Goal: Check status

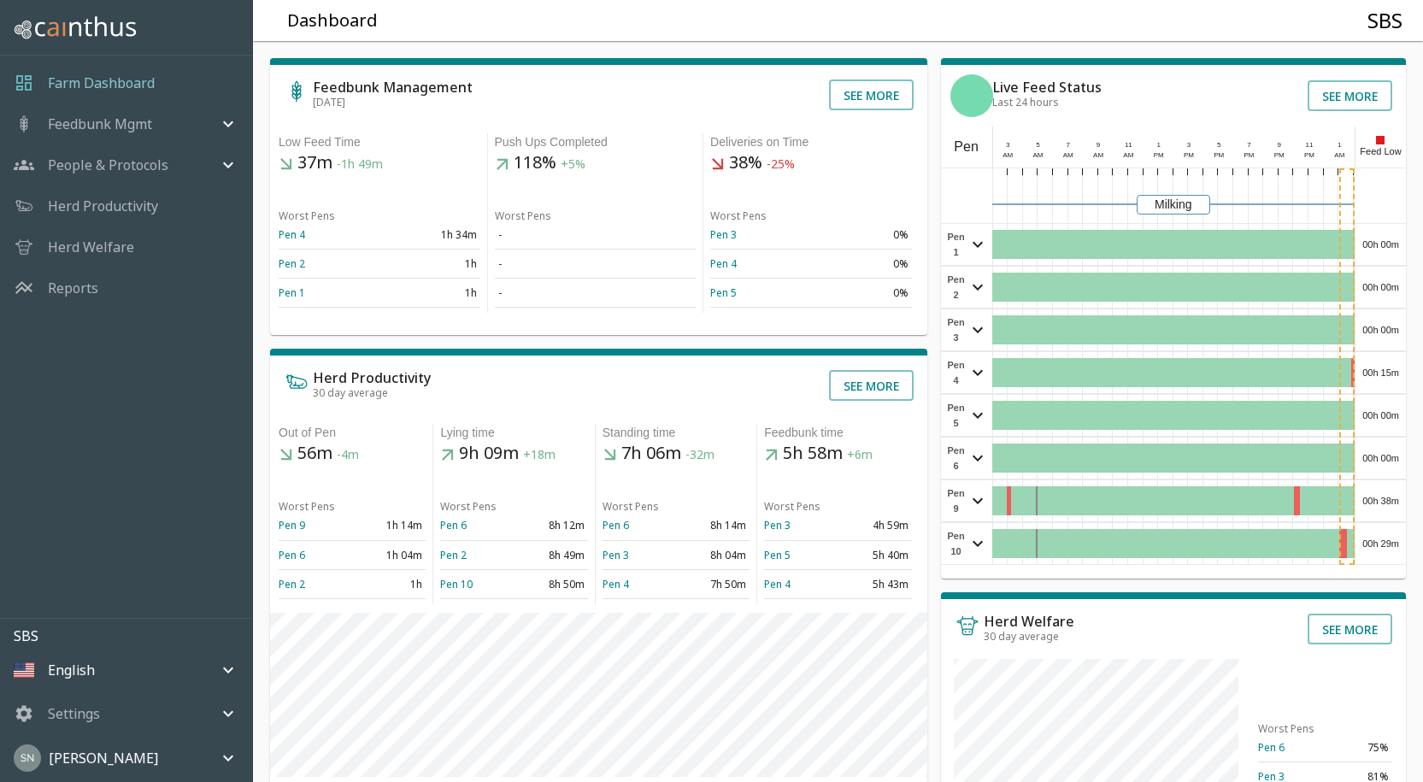
click at [1385, 238] on div "00h 00m" at bounding box center [1381, 244] width 50 height 41
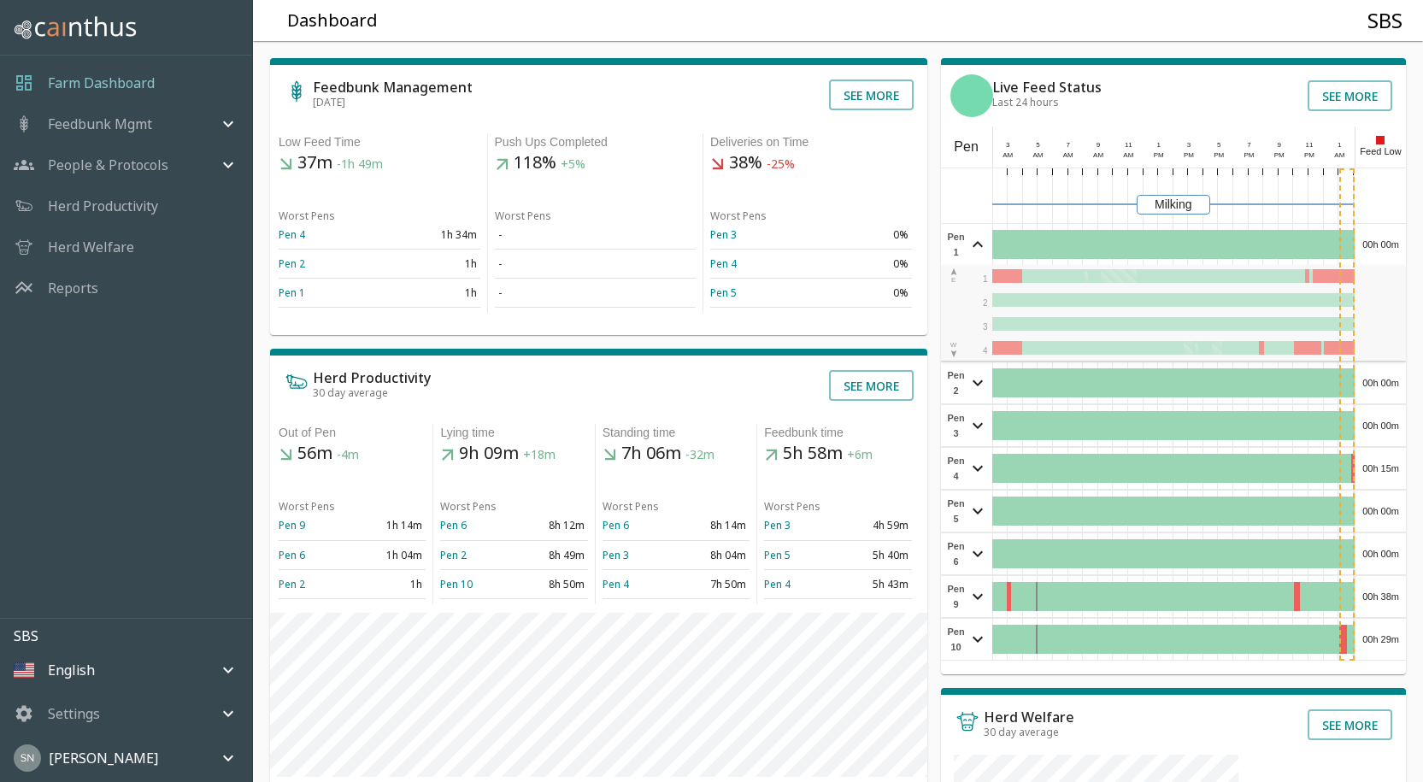
click at [1385, 238] on div "00h 00m" at bounding box center [1381, 244] width 50 height 41
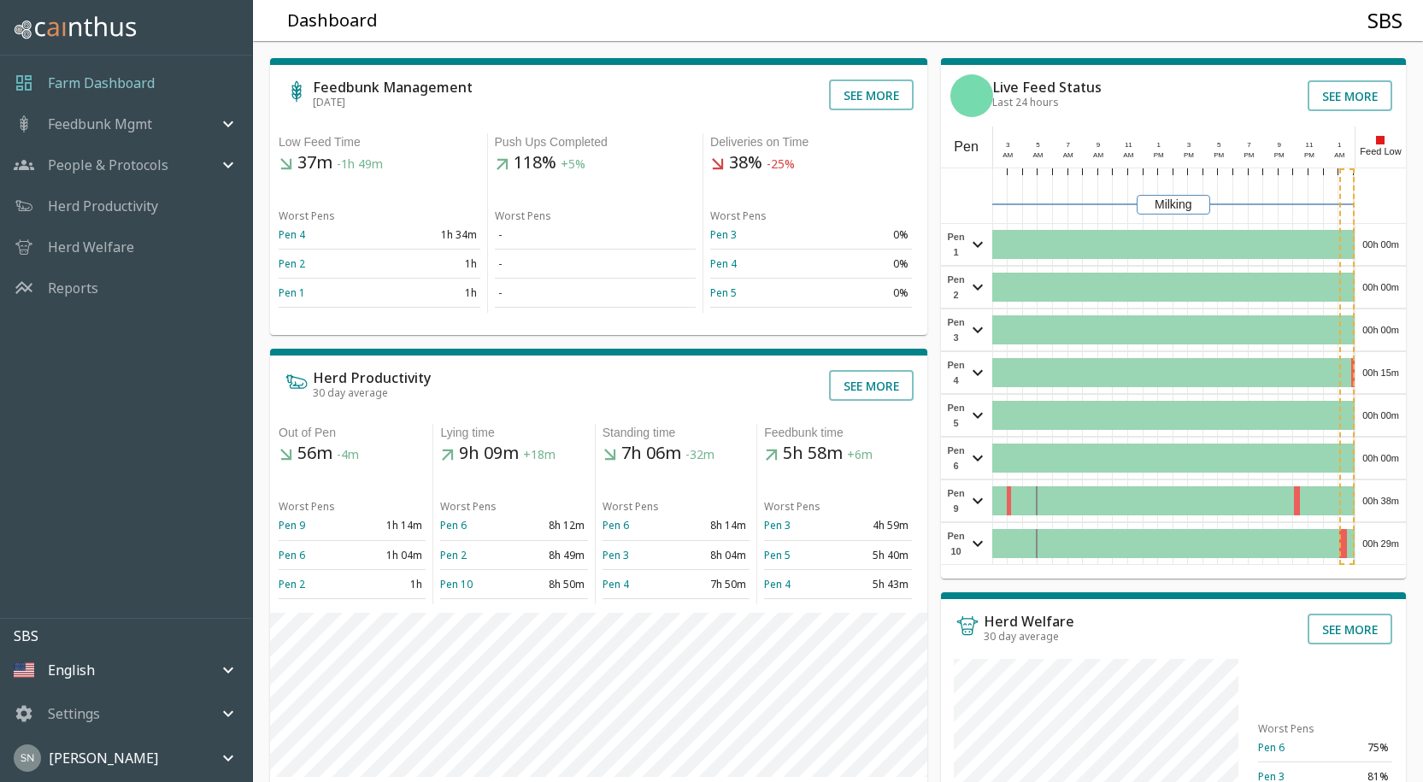
click at [1384, 300] on div "00h 00m" at bounding box center [1381, 287] width 50 height 41
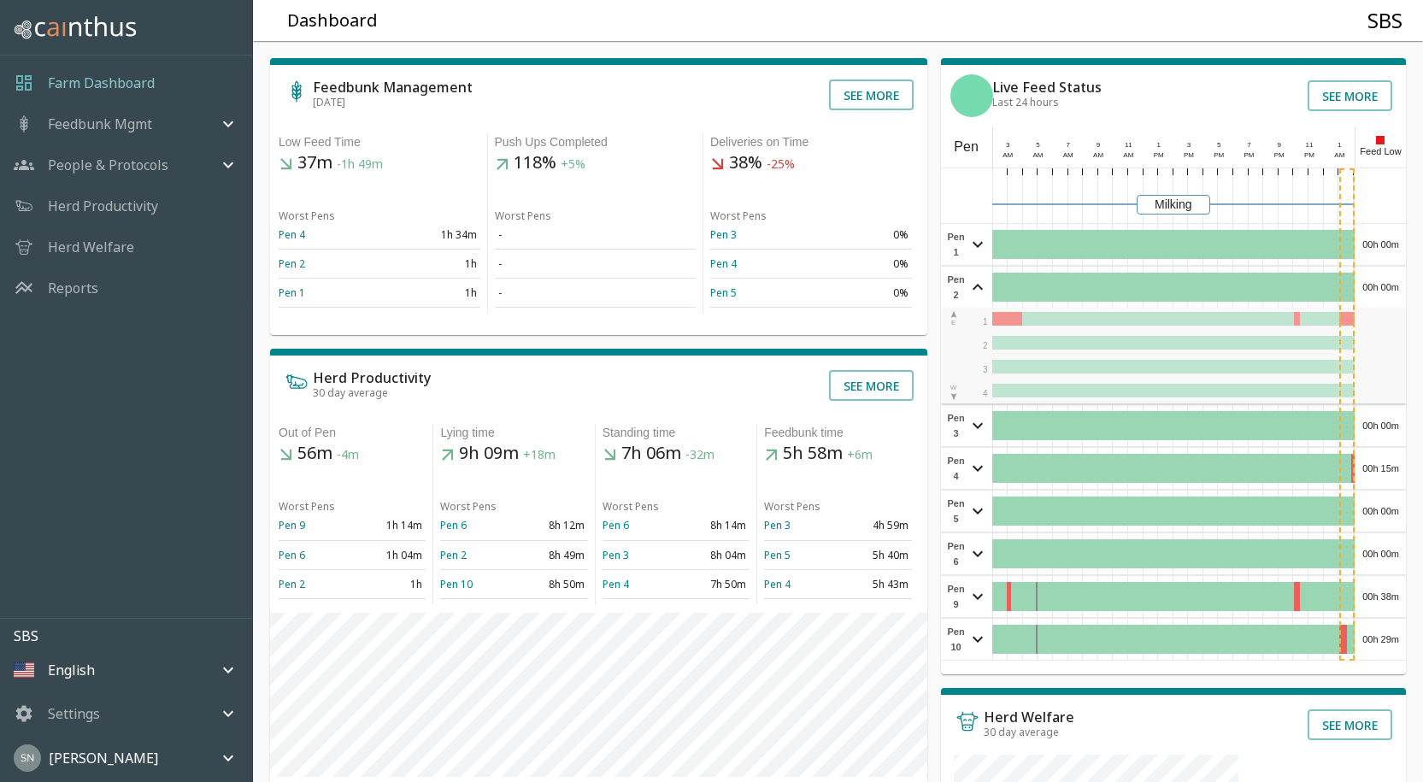
click at [1384, 298] on div "00h 00m" at bounding box center [1381, 287] width 50 height 41
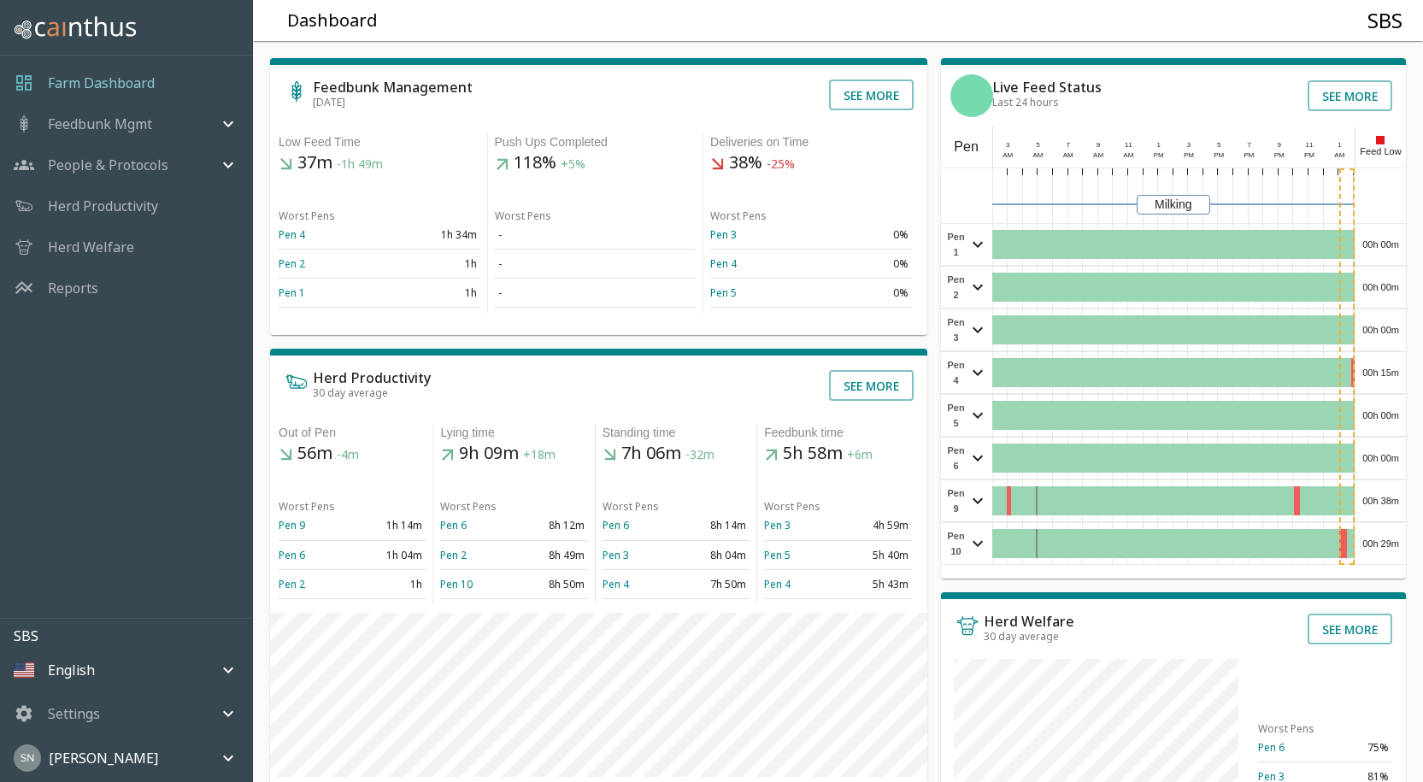
click at [1382, 318] on div "00h 00m" at bounding box center [1381, 329] width 50 height 41
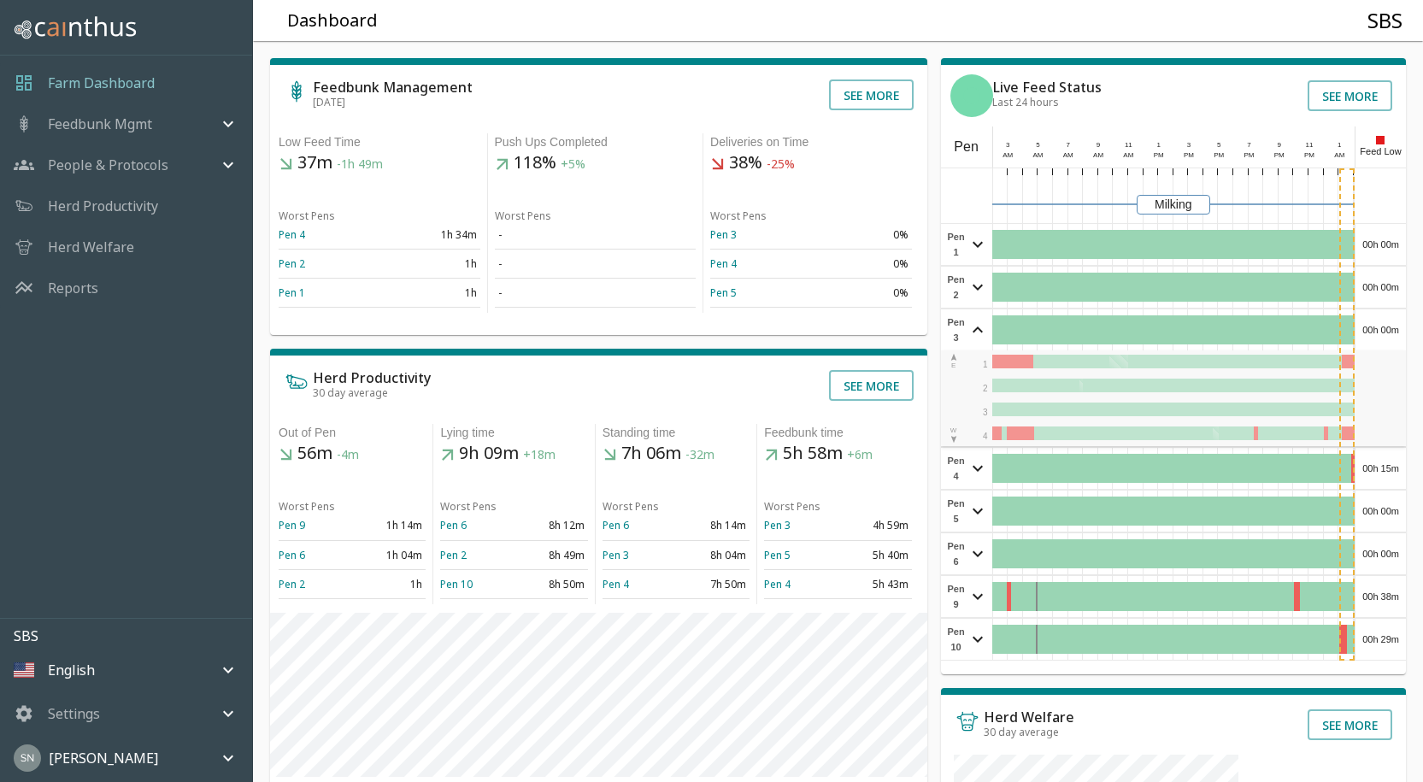
click at [1382, 318] on div "00h 00m" at bounding box center [1381, 329] width 50 height 41
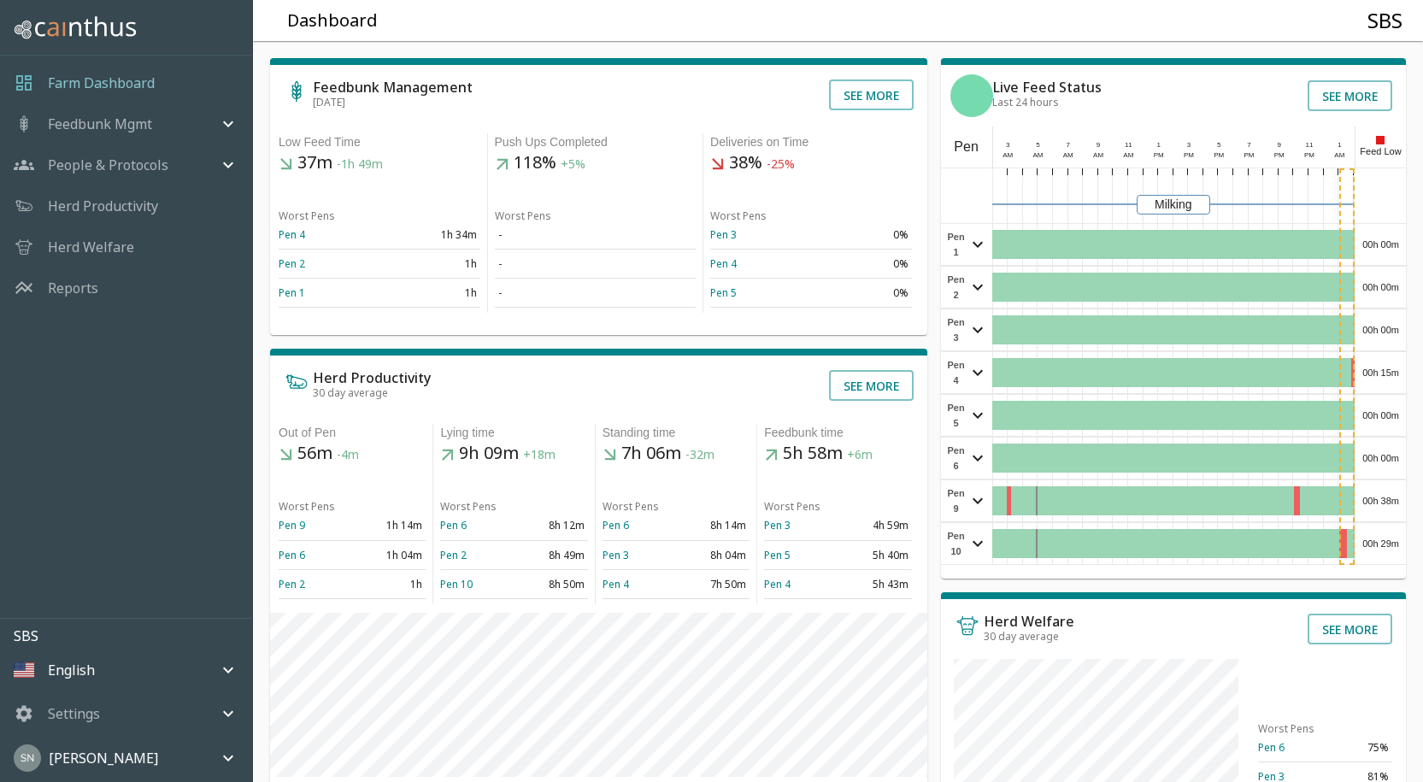
click at [1388, 368] on div "00h 15m" at bounding box center [1381, 372] width 50 height 41
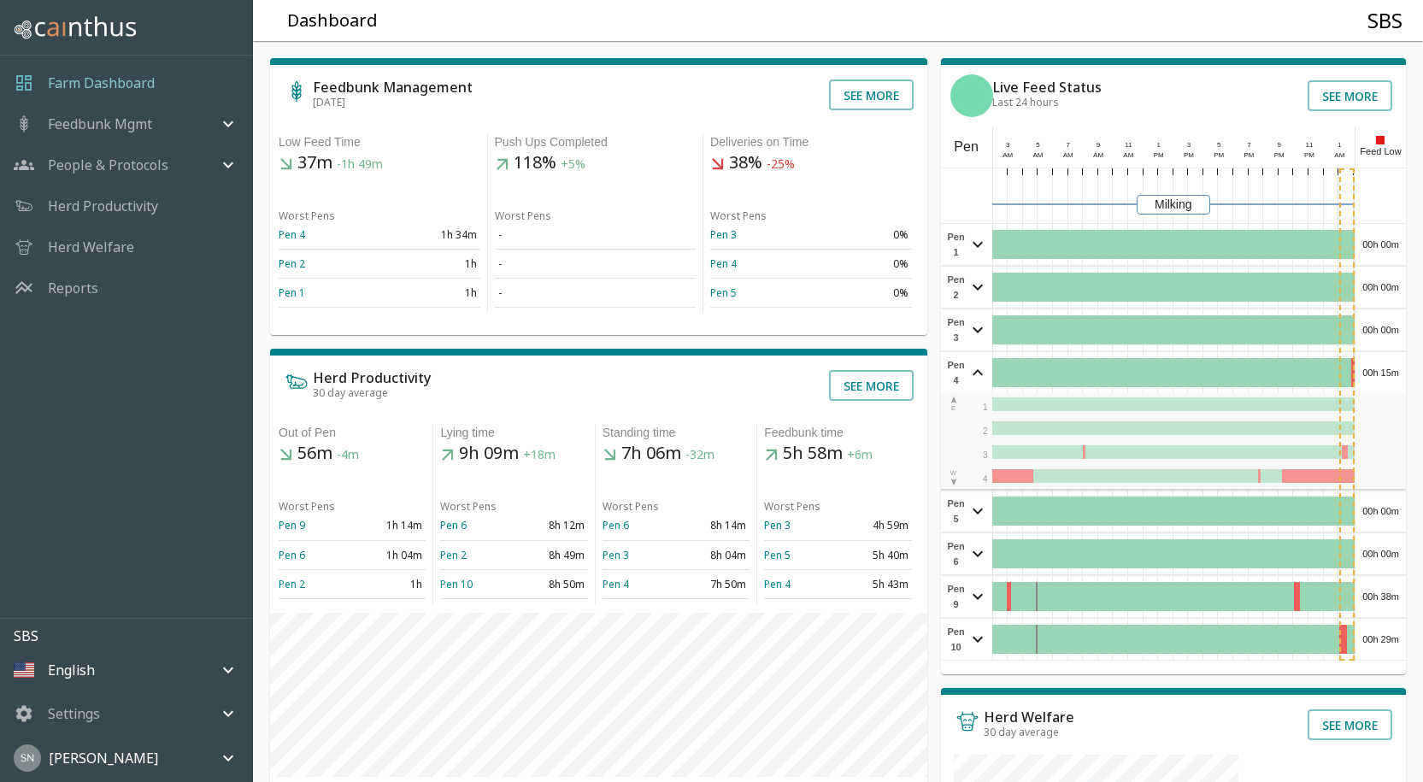
click at [1388, 368] on div "00h 15m" at bounding box center [1381, 372] width 50 height 41
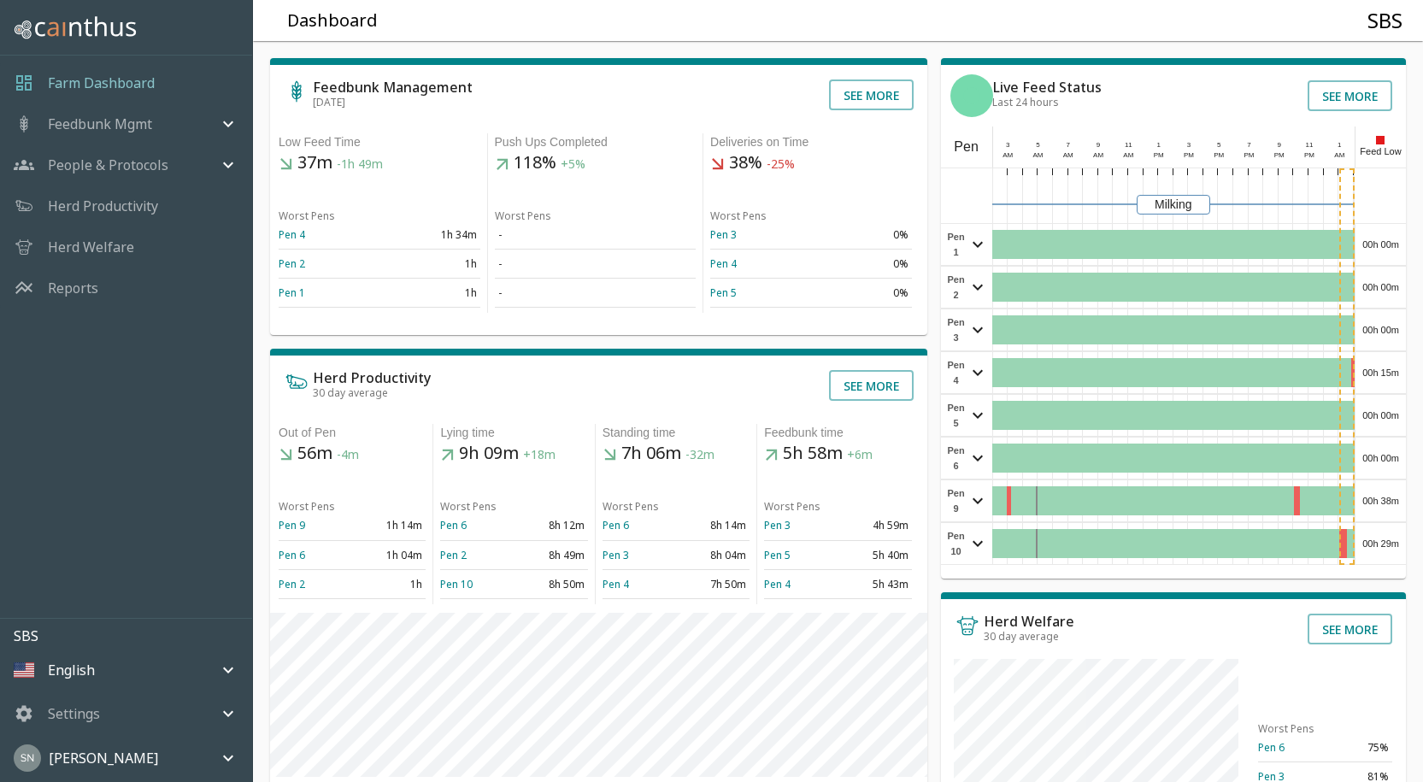
click at [1388, 414] on div "00h 00m" at bounding box center [1381, 415] width 50 height 41
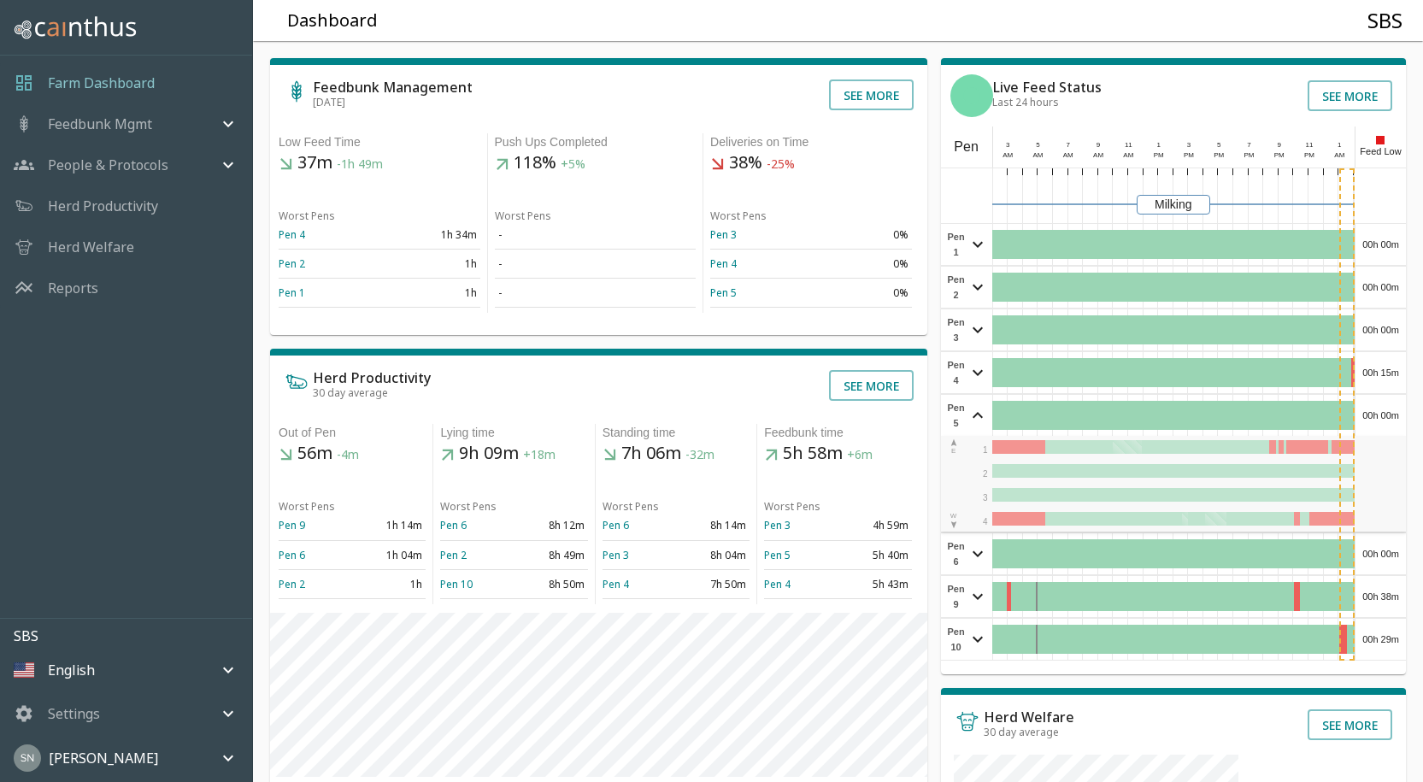
click at [1388, 414] on div "00h 00m" at bounding box center [1381, 415] width 50 height 41
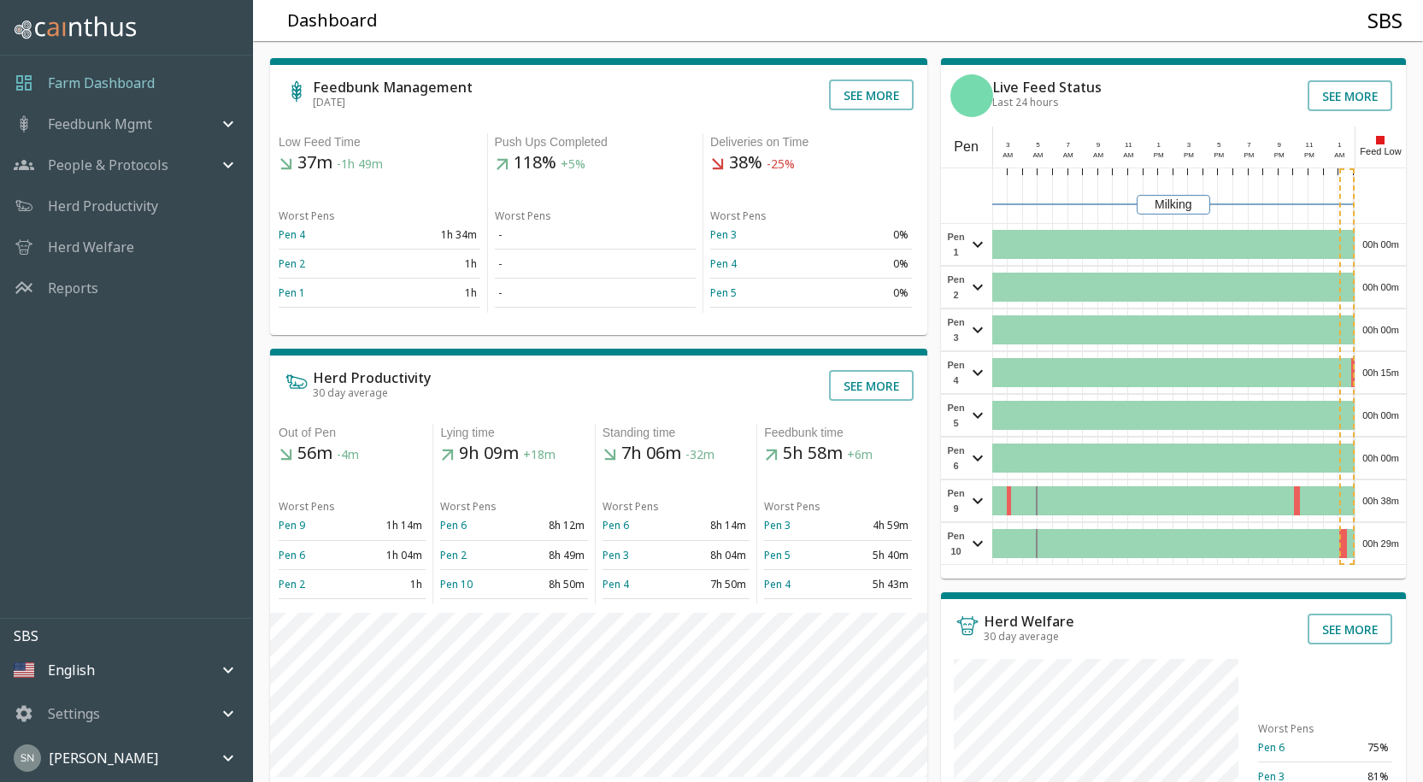
click at [1383, 450] on div "00h 00m" at bounding box center [1381, 458] width 50 height 41
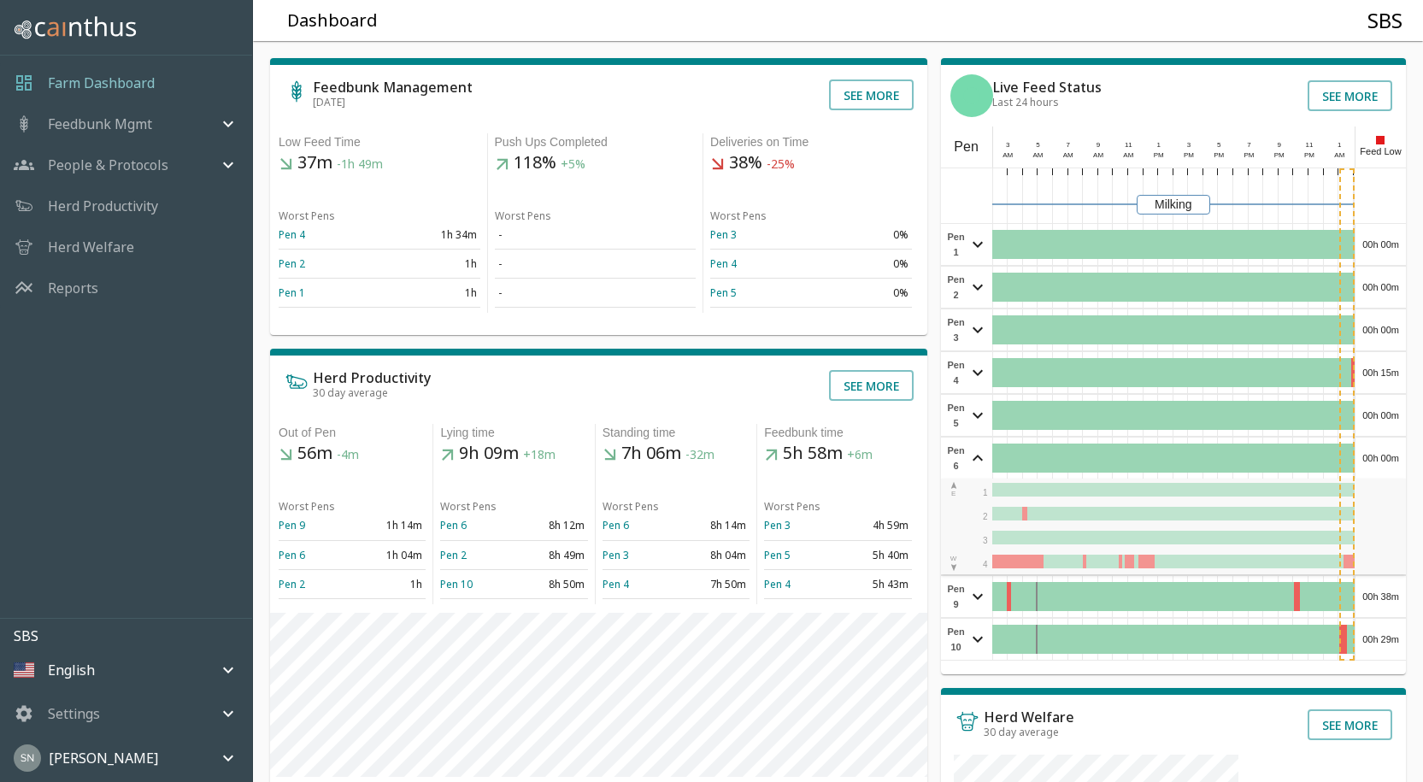
click at [1383, 450] on div "00h 00m" at bounding box center [1381, 458] width 50 height 41
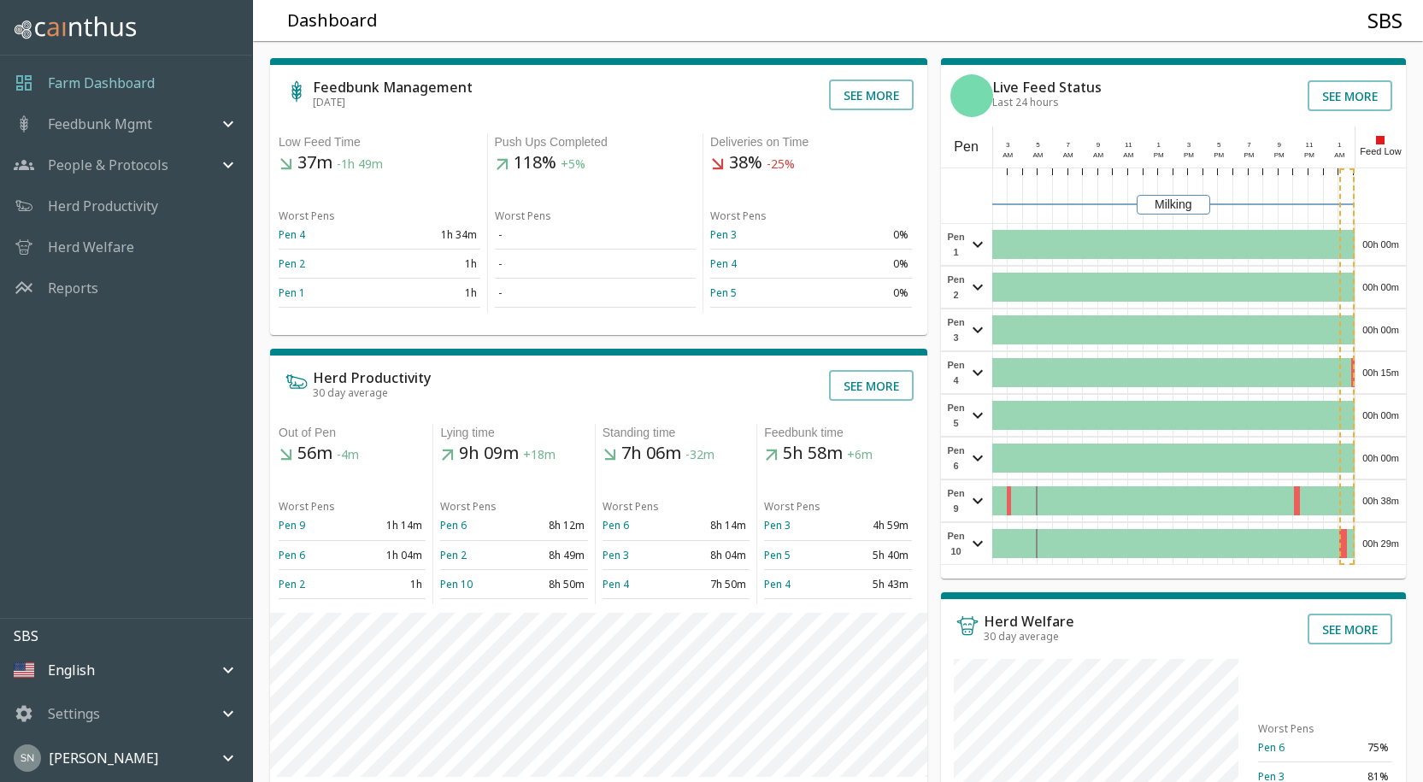
click at [1392, 504] on div "00h 38m" at bounding box center [1381, 500] width 50 height 41
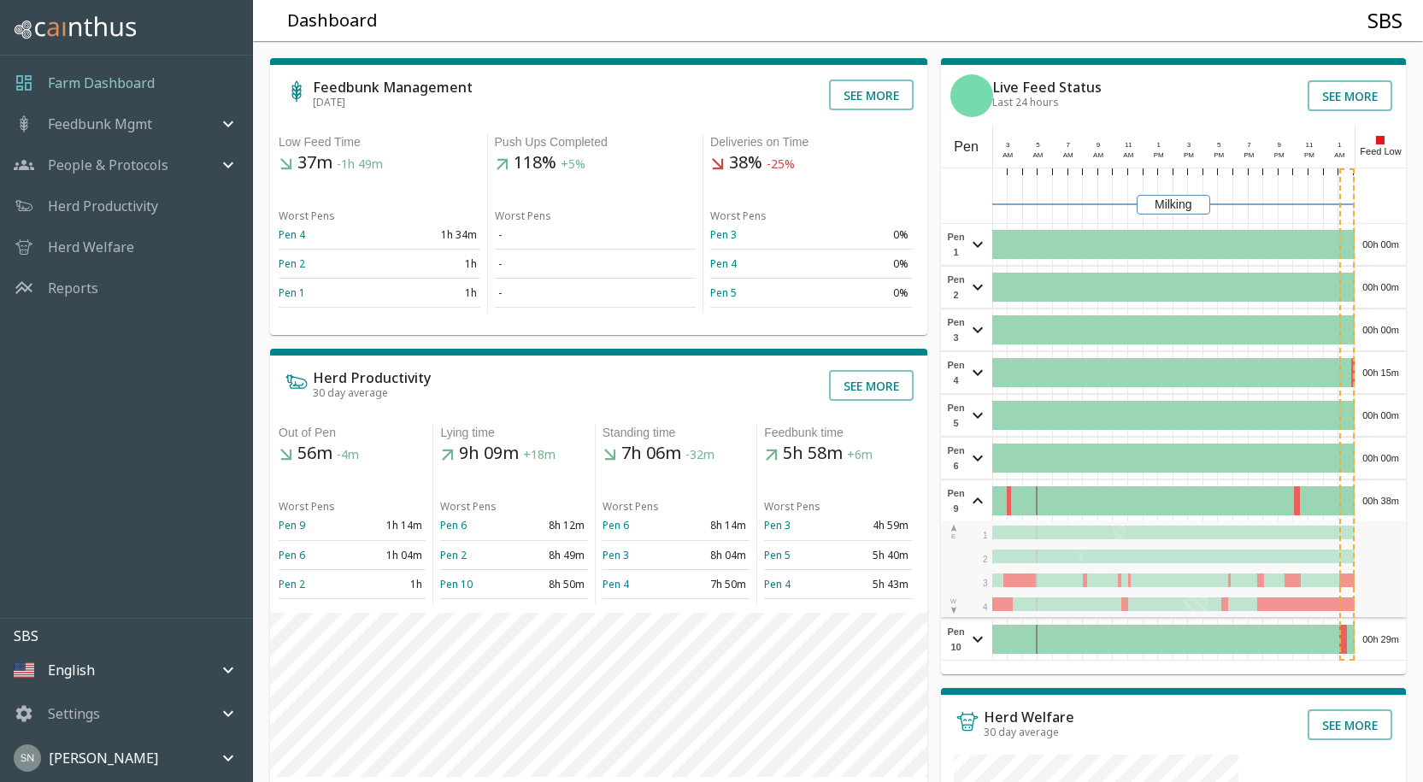
click at [1392, 503] on div "00h 38m" at bounding box center [1381, 500] width 50 height 41
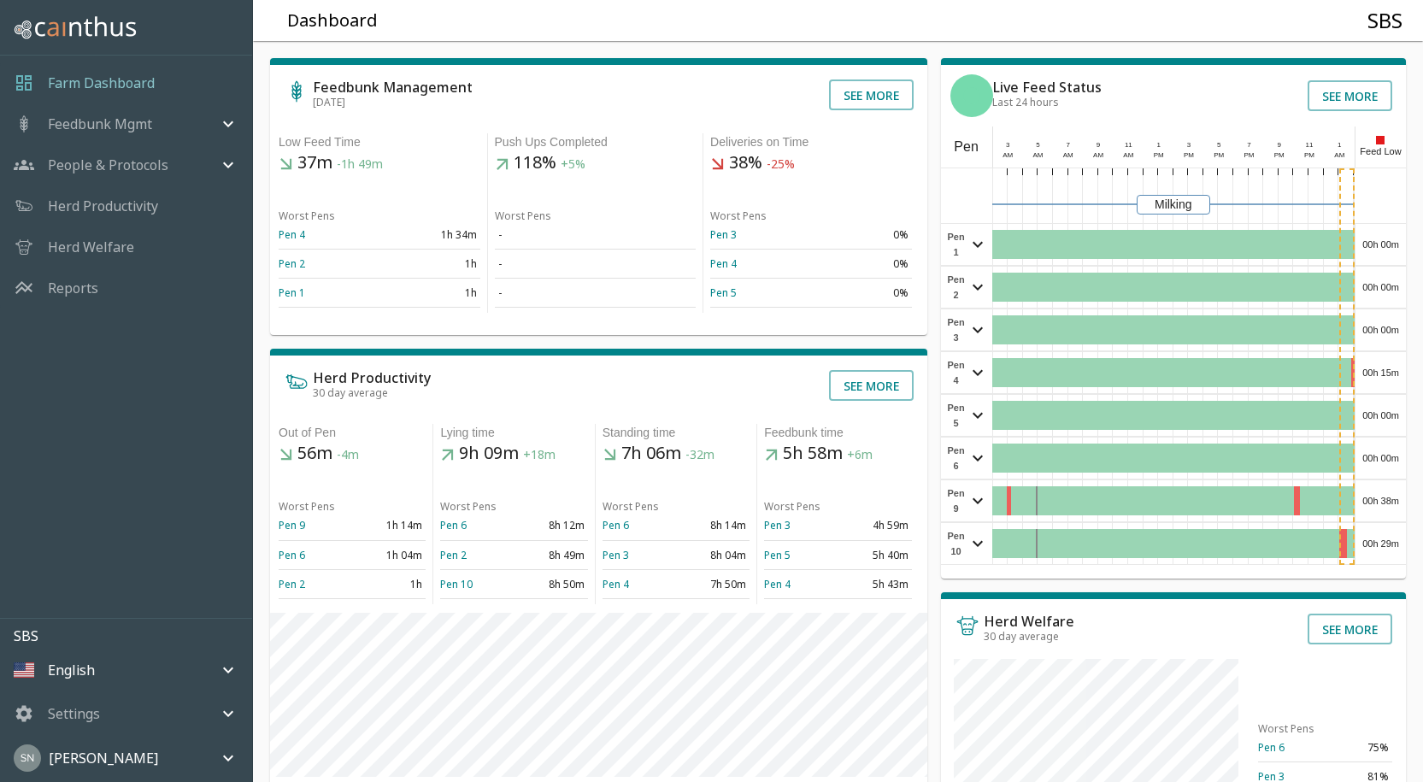
click at [1377, 548] on div "00h 29m" at bounding box center [1381, 543] width 50 height 41
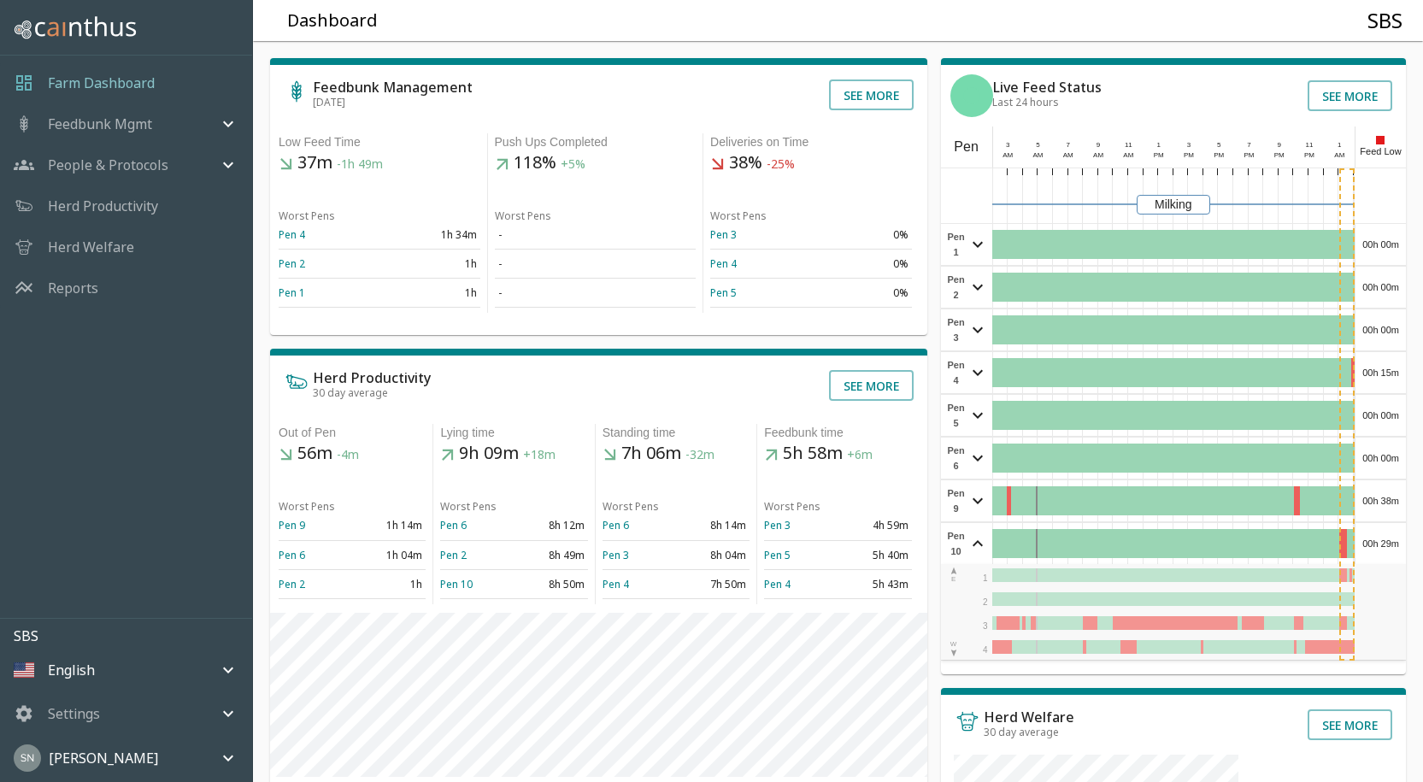
click at [1377, 548] on div "00h 29m" at bounding box center [1381, 543] width 50 height 41
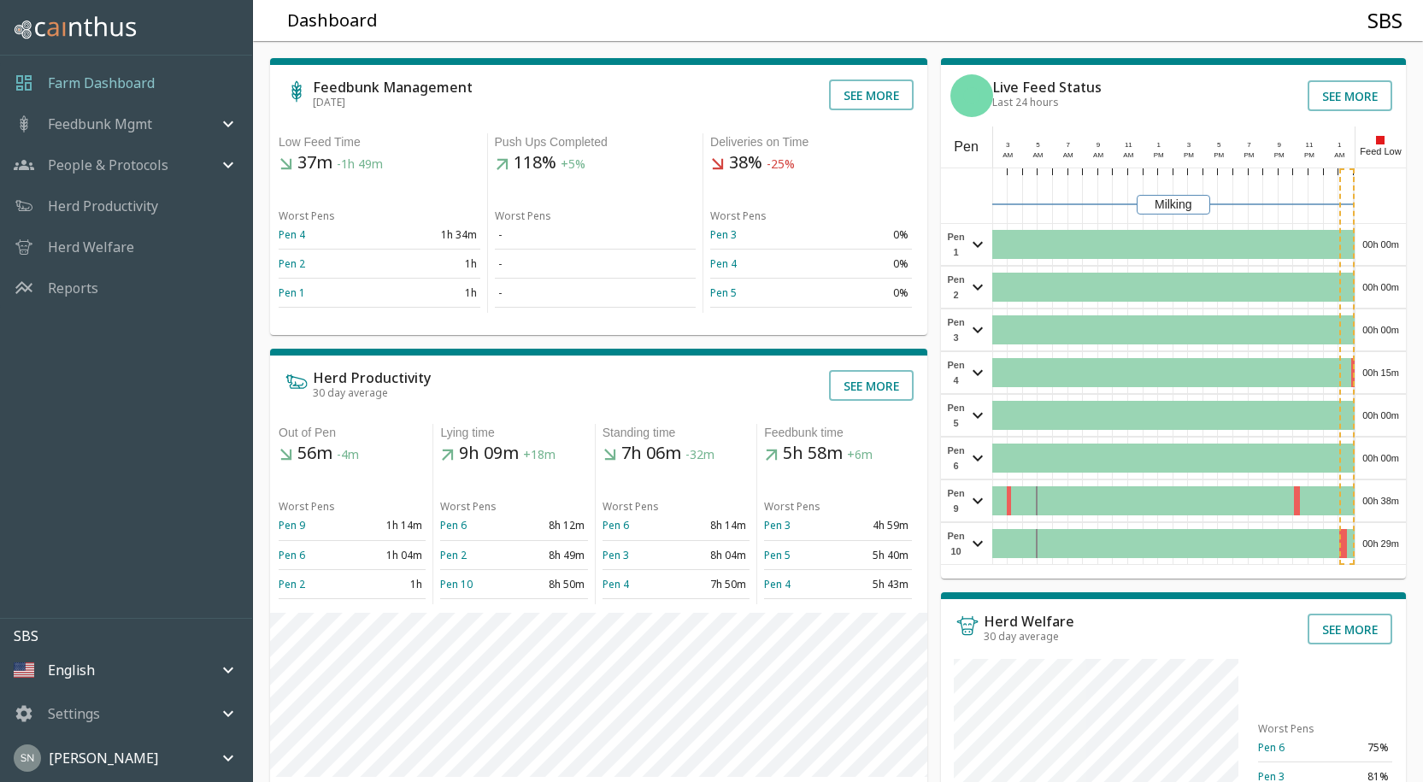
click at [1379, 545] on div "00h 29m" at bounding box center [1381, 543] width 50 height 41
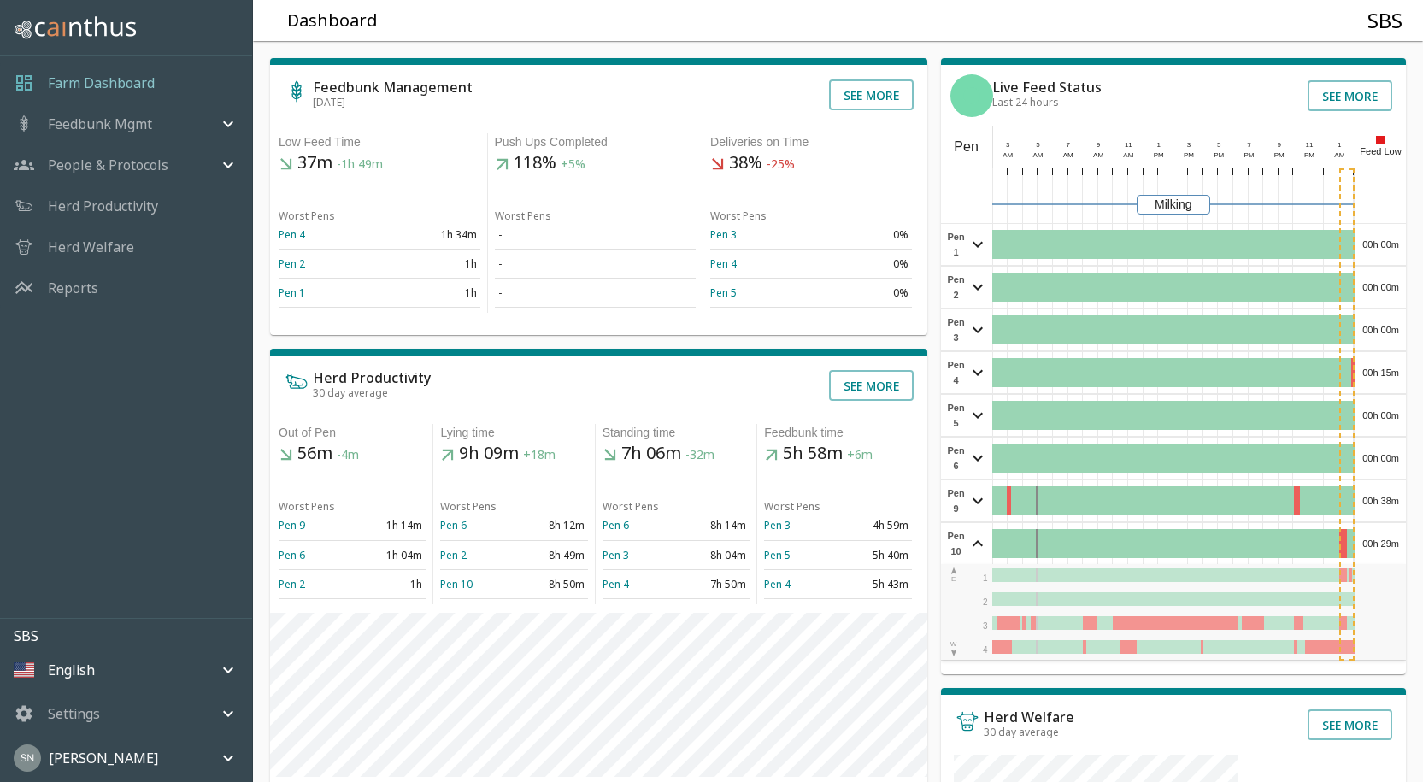
click at [1379, 541] on div "00h 29m" at bounding box center [1381, 543] width 50 height 41
